Goal: Transaction & Acquisition: Purchase product/service

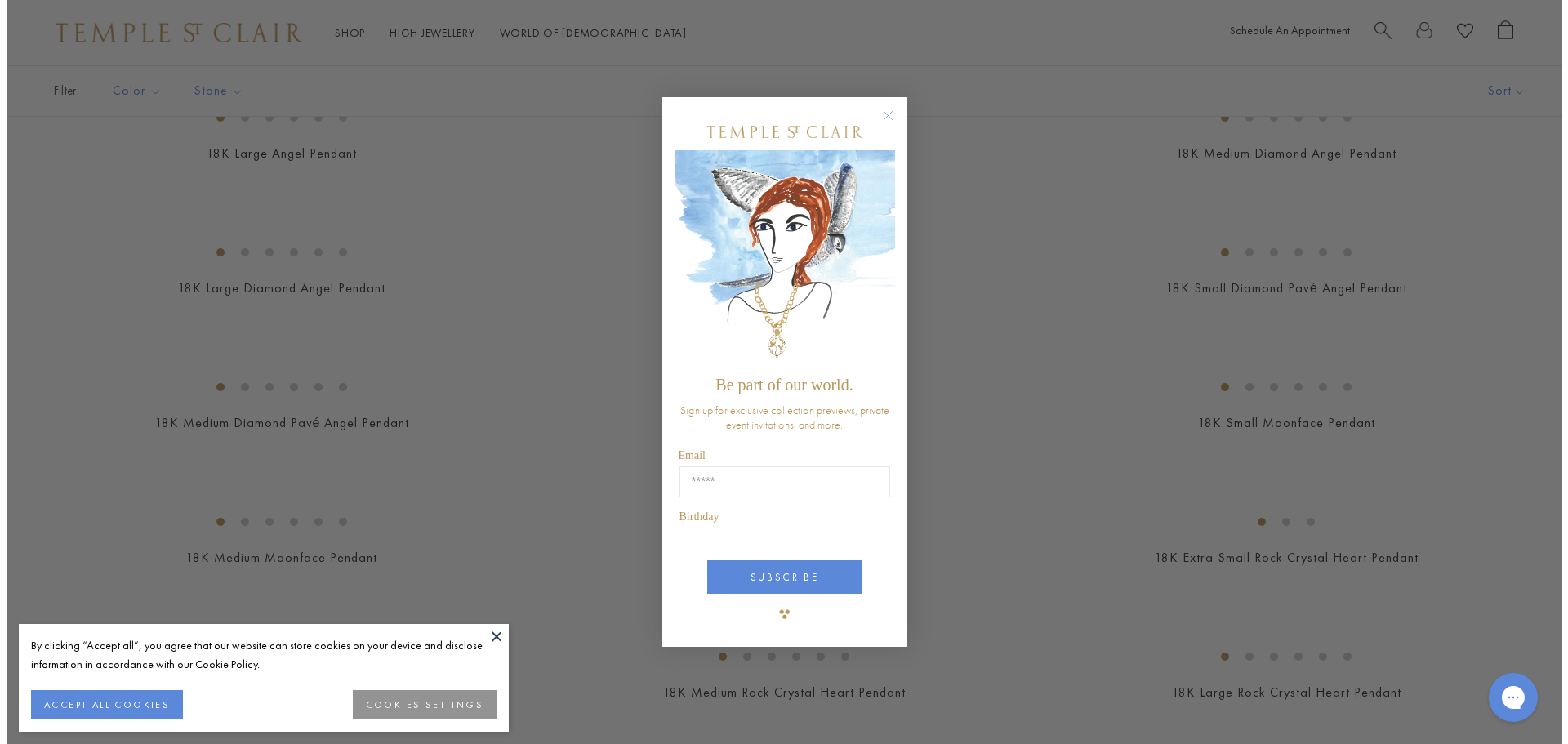
scroll to position [984, 0]
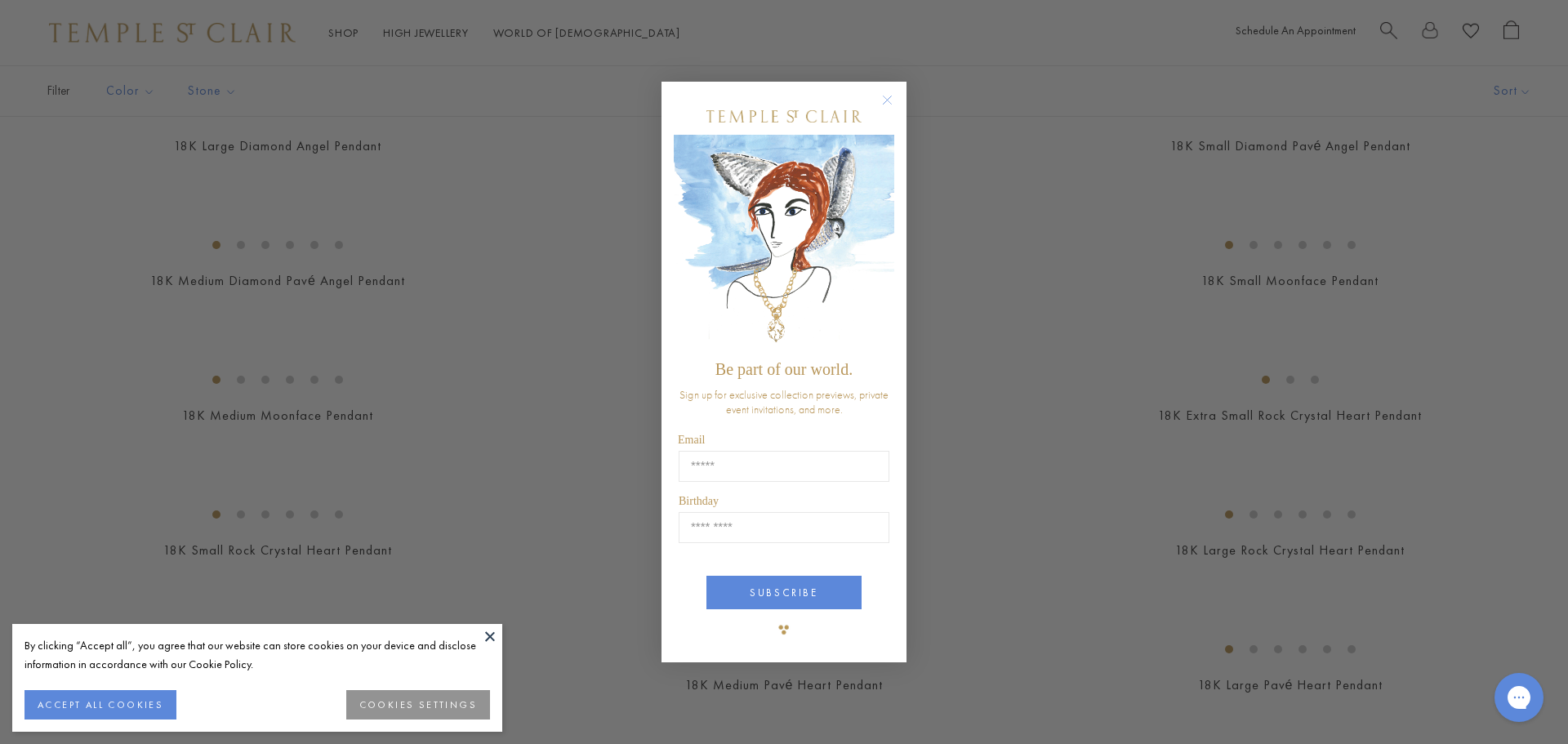
click at [892, 97] on circle "Close dialog" at bounding box center [887, 99] width 20 height 20
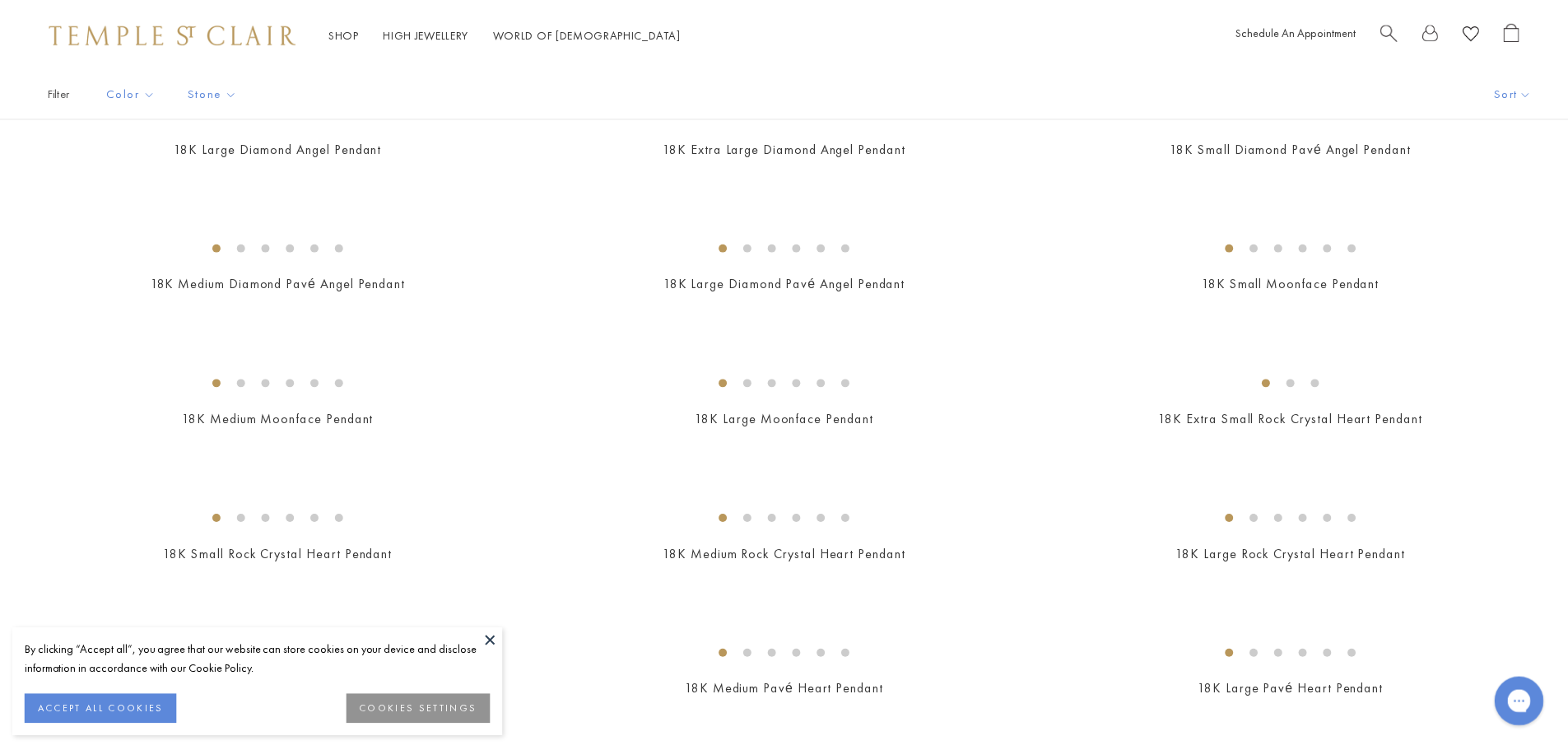
scroll to position [988, 0]
click at [115, 708] on button "ACCEPT ALL COOKIES" at bounding box center [101, 711] width 153 height 30
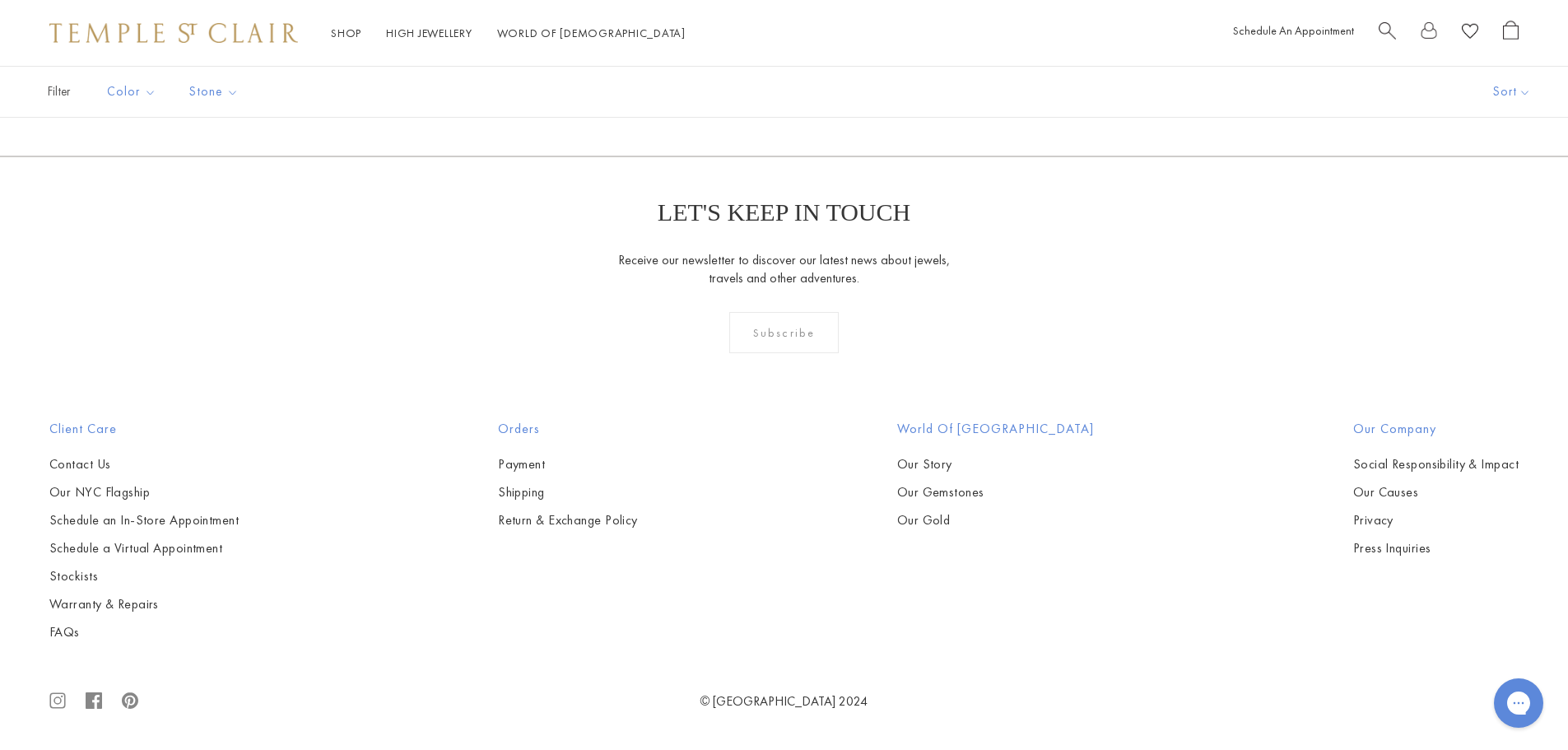
scroll to position [11688, 0]
click at [760, 90] on link "2" at bounding box center [757, 67] width 53 height 46
click at [838, 90] on link "3" at bounding box center [836, 67] width 53 height 46
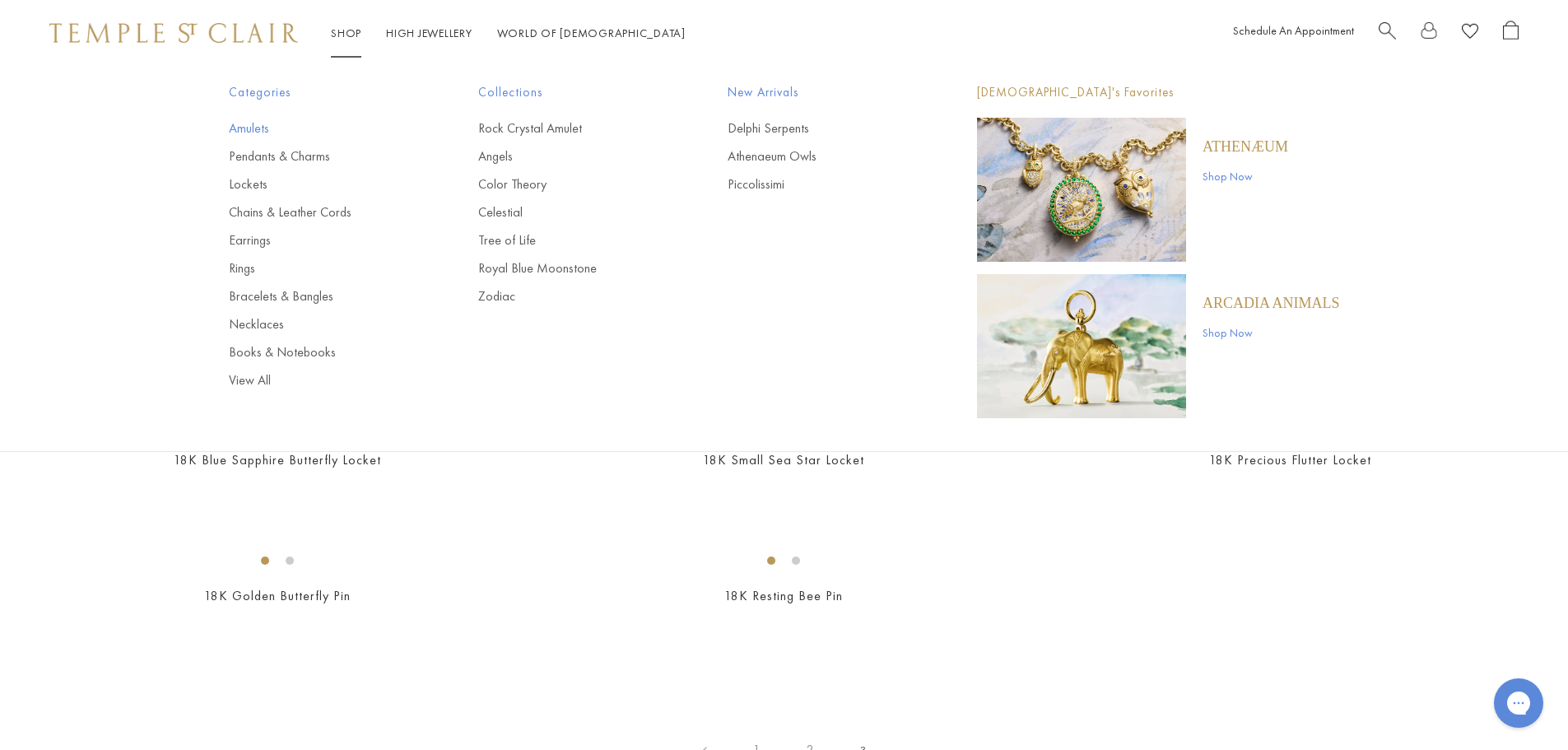
click at [247, 126] on link "Amulets" at bounding box center [320, 128] width 184 height 18
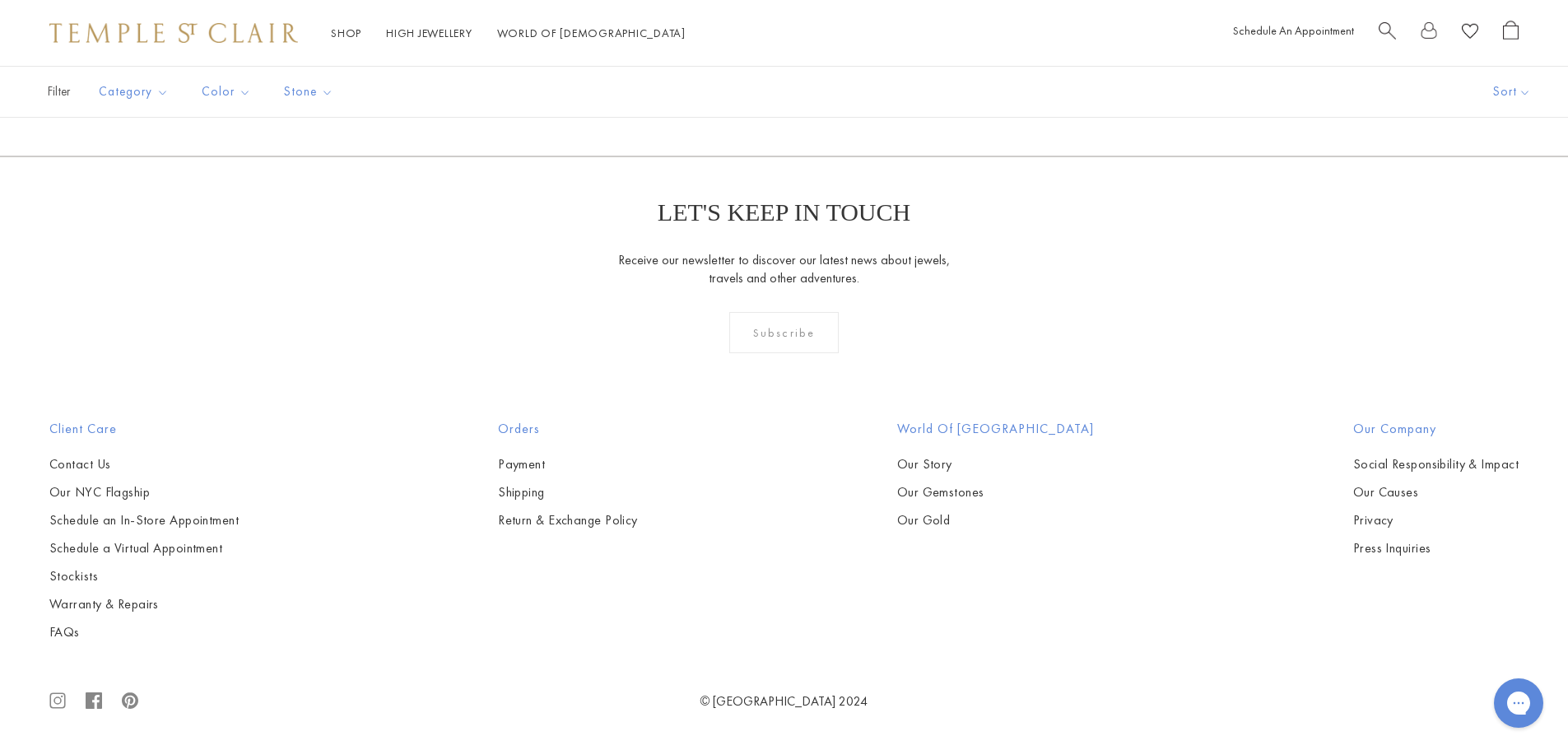
scroll to position [5186, 0]
click at [0, 0] on img at bounding box center [0, 0] width 0 height 0
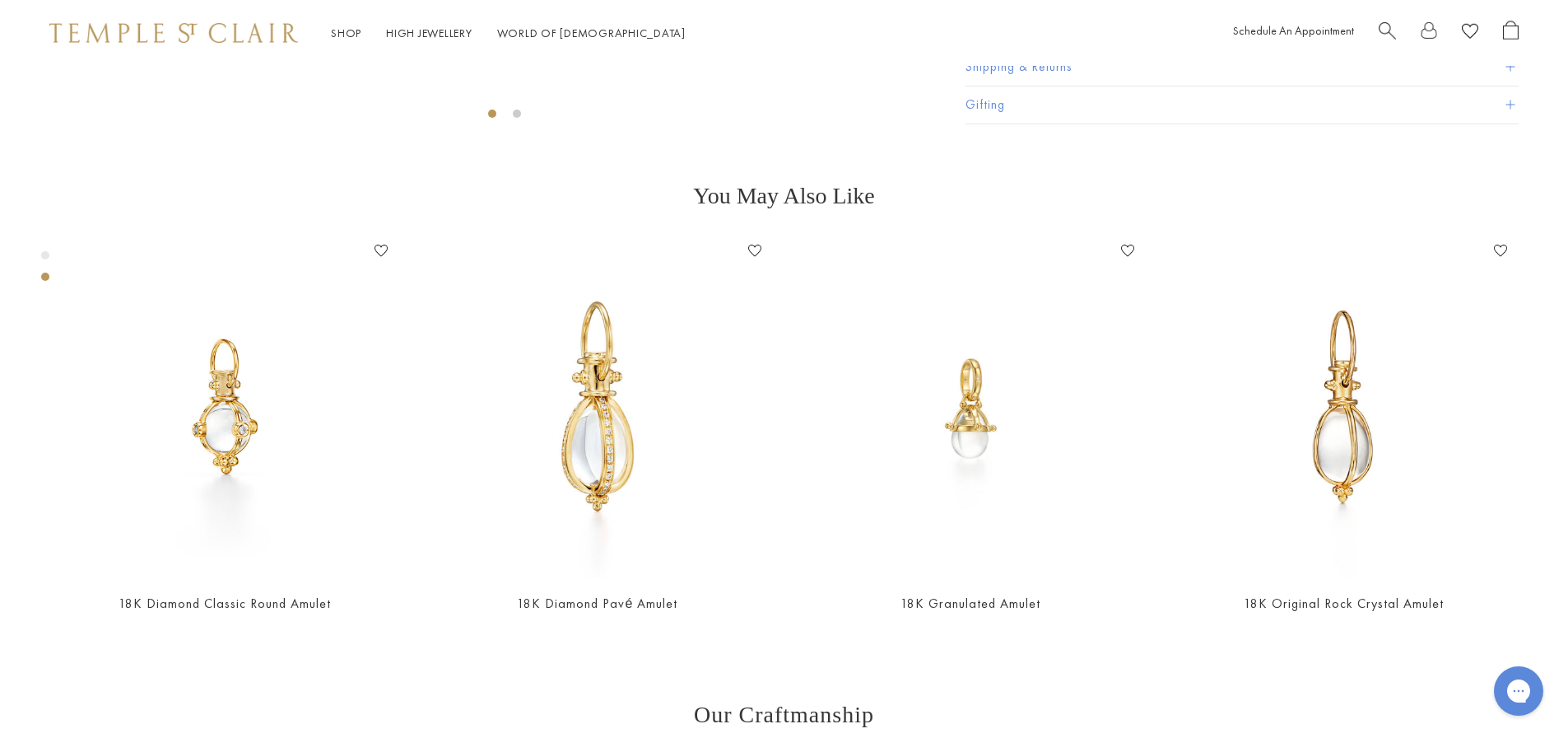
scroll to position [632, 0]
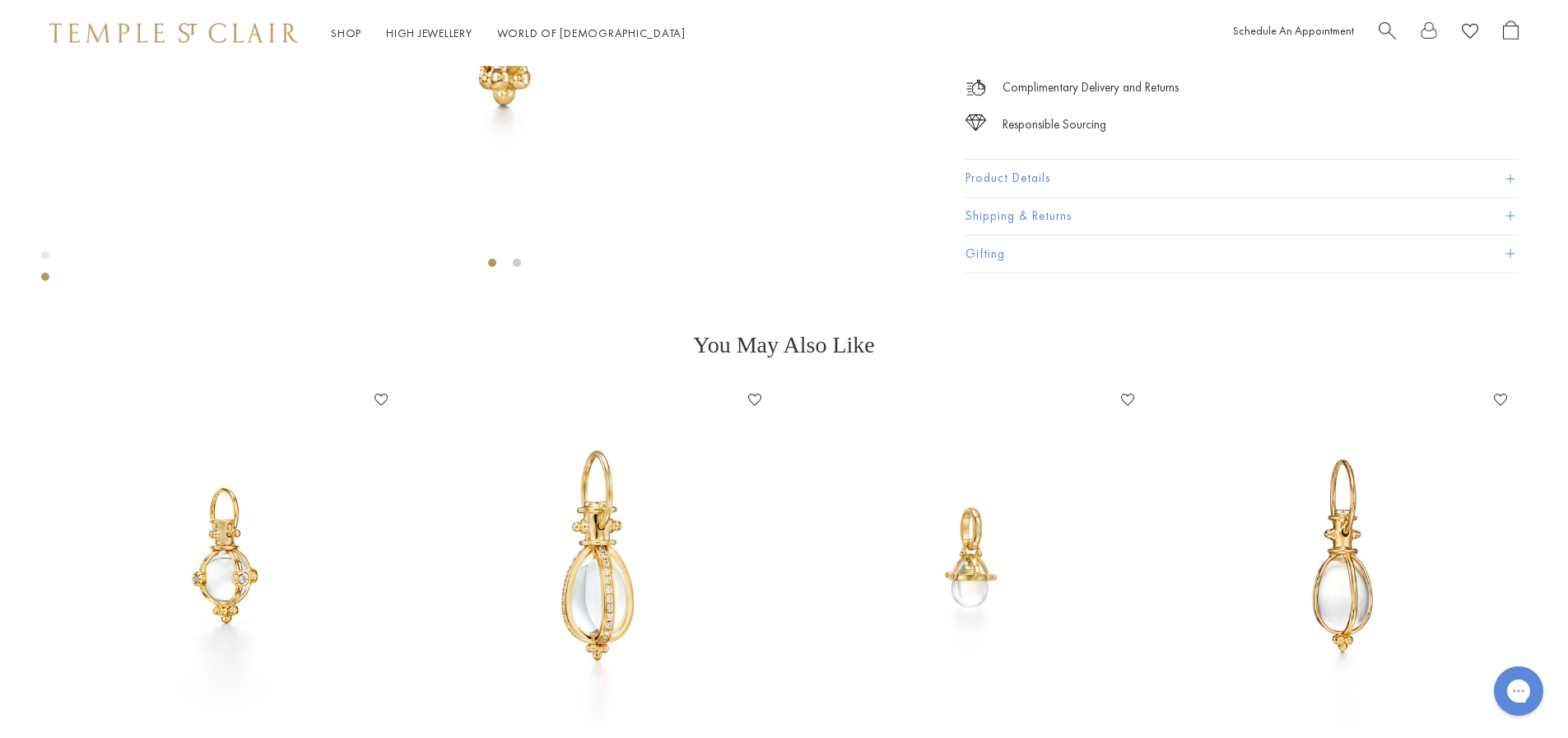
click at [1495, 198] on button "Product Details" at bounding box center [1242, 179] width 553 height 37
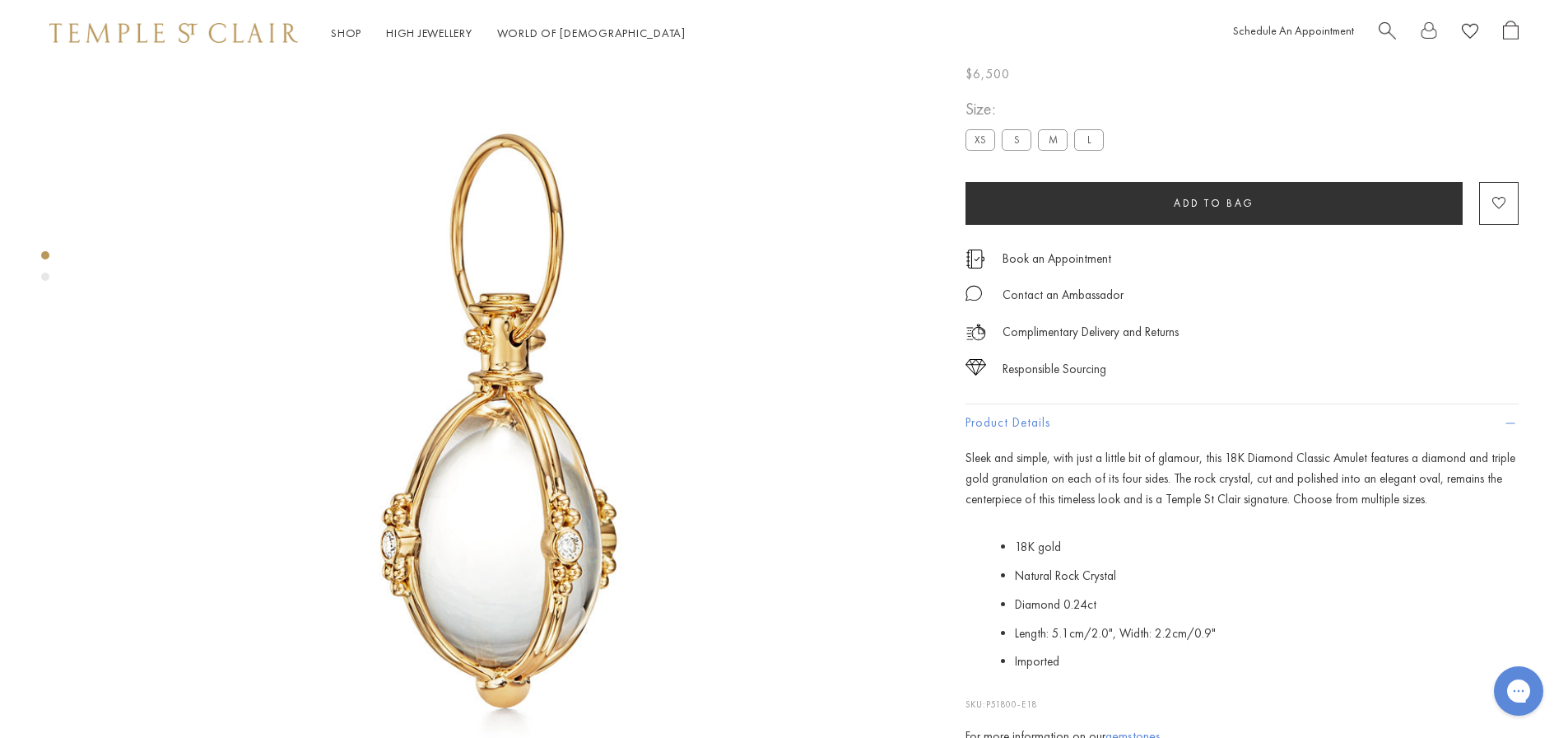
scroll to position [66, 0]
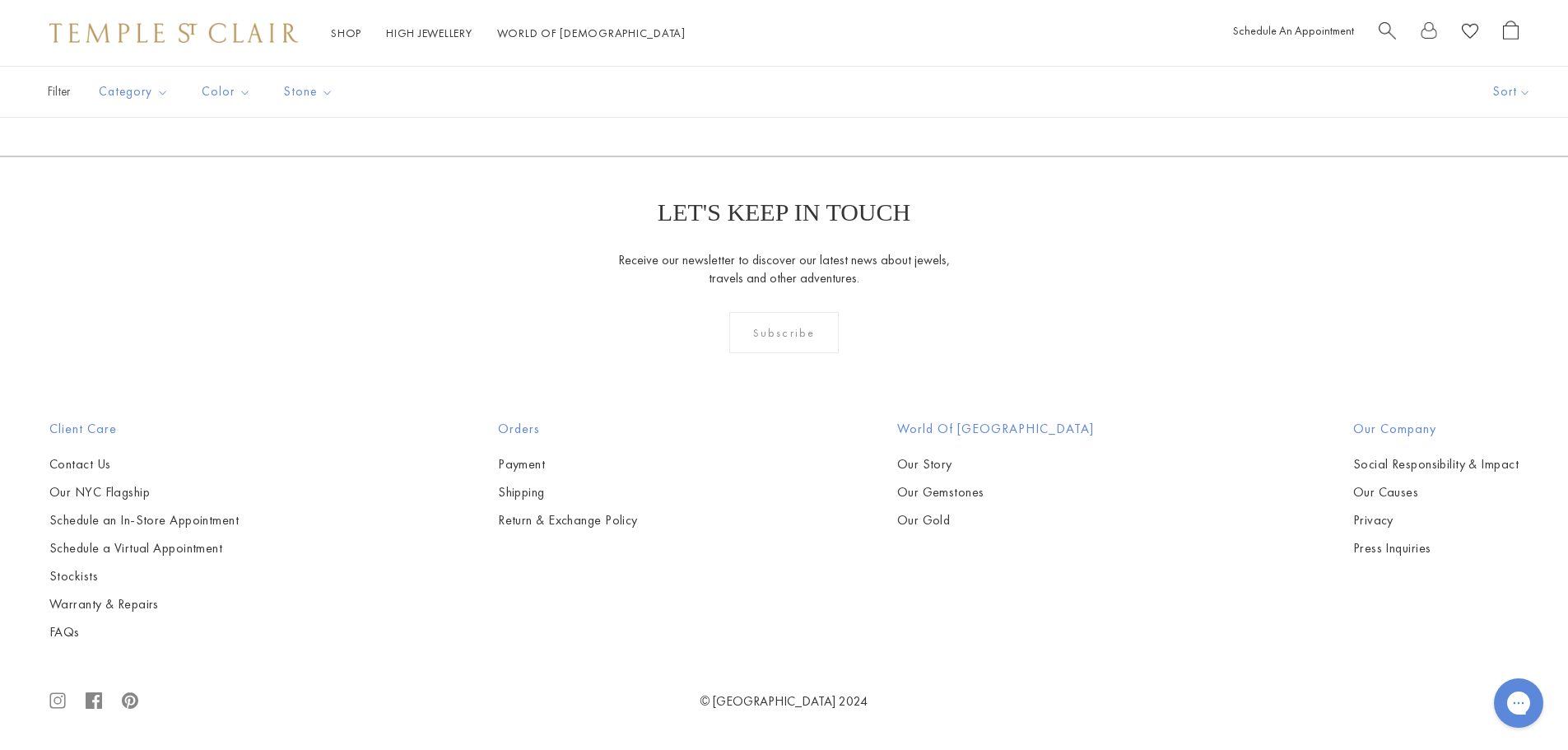
scroll to position [3947, 0]
click at [0, 0] on img at bounding box center [0, 0] width 0 height 0
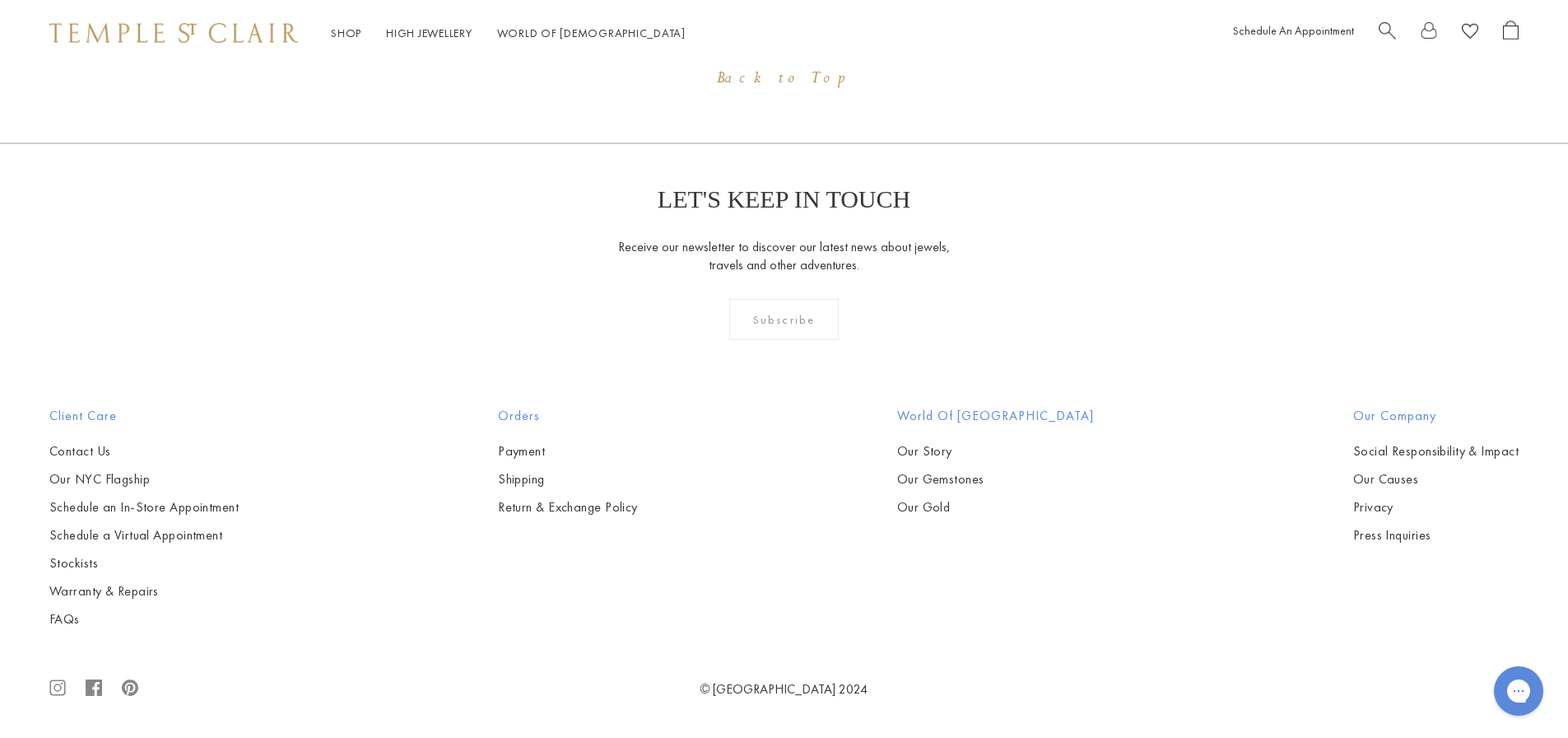
scroll to position [2773, 0]
